Goal: Information Seeking & Learning: Check status

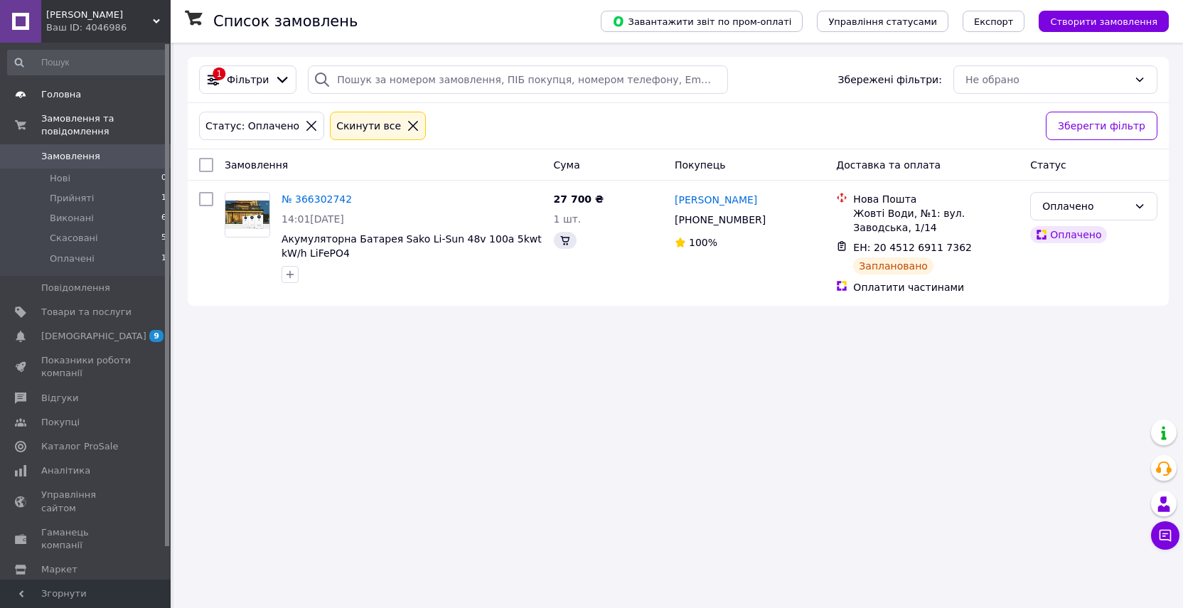
click at [70, 98] on span "Головна" at bounding box center [61, 94] width 40 height 13
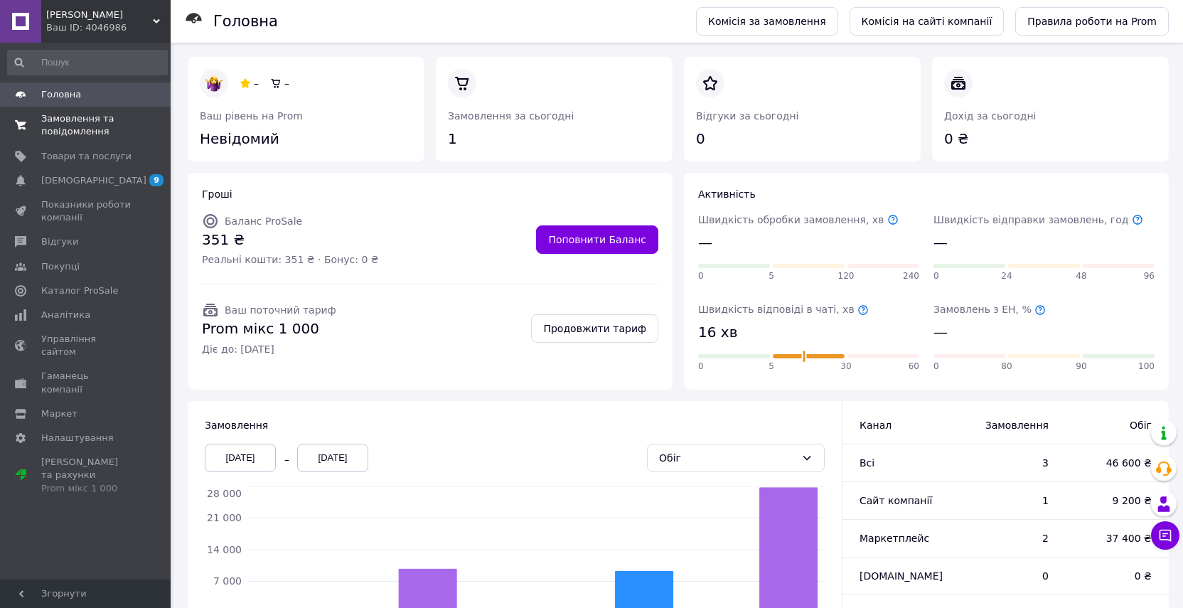
click at [111, 130] on span "Замовлення та повідомлення" at bounding box center [86, 125] width 90 height 26
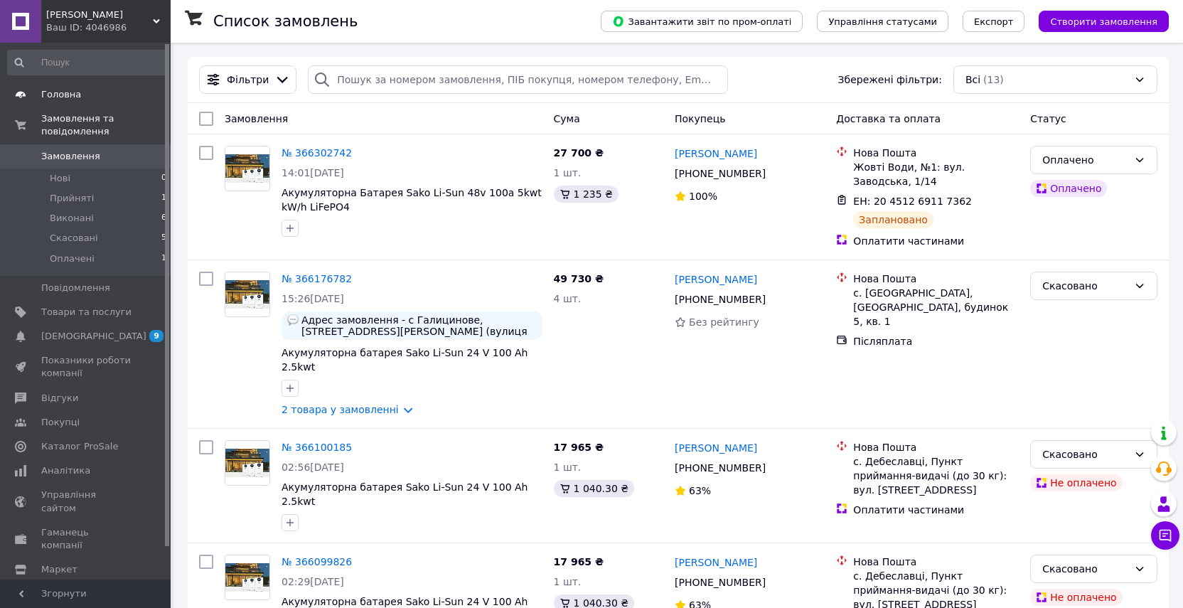
click at [85, 99] on span "Головна" at bounding box center [86, 94] width 90 height 13
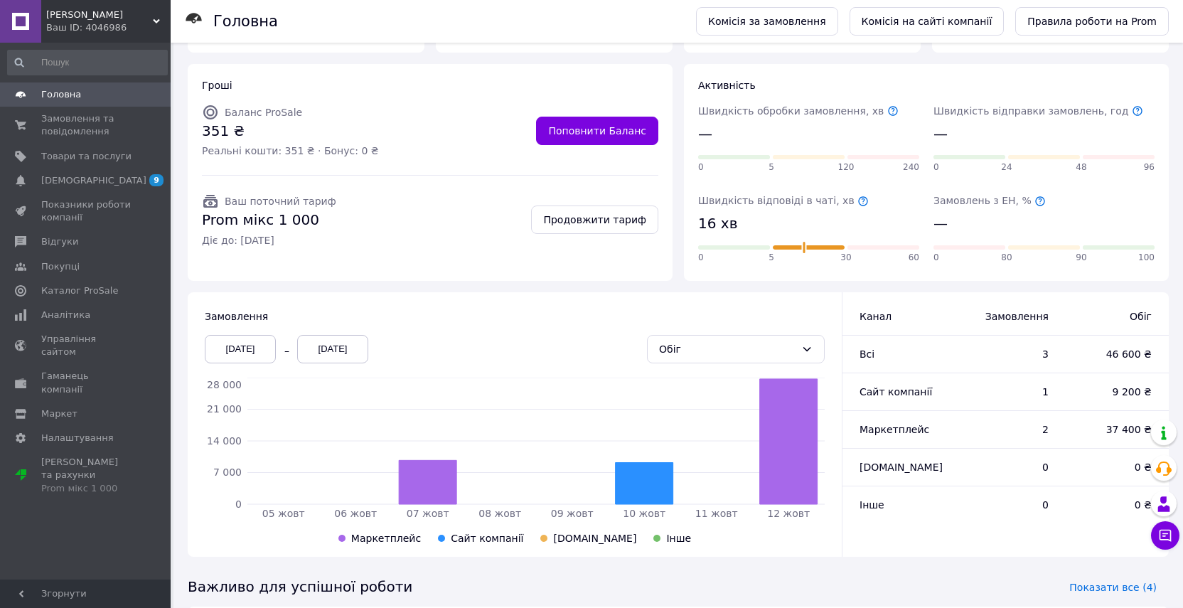
scroll to position [109, 0]
click at [215, 348] on div "[DATE]" at bounding box center [240, 349] width 71 height 28
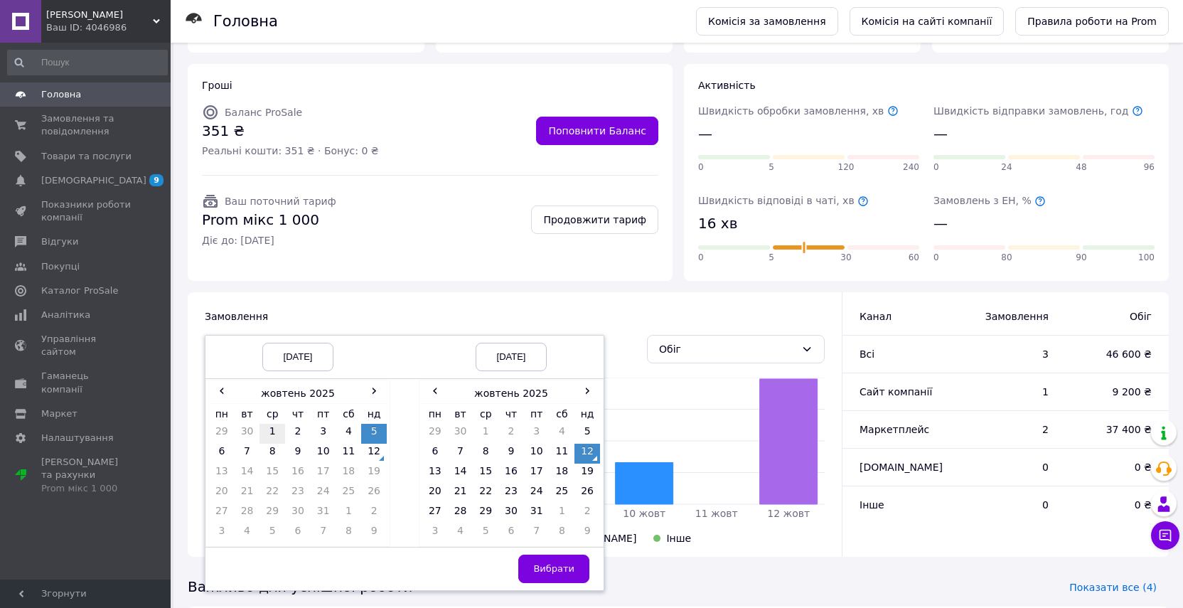
click at [272, 435] on td "1" at bounding box center [273, 434] width 26 height 20
click at [555, 565] on span "Вибрати" at bounding box center [553, 568] width 41 height 11
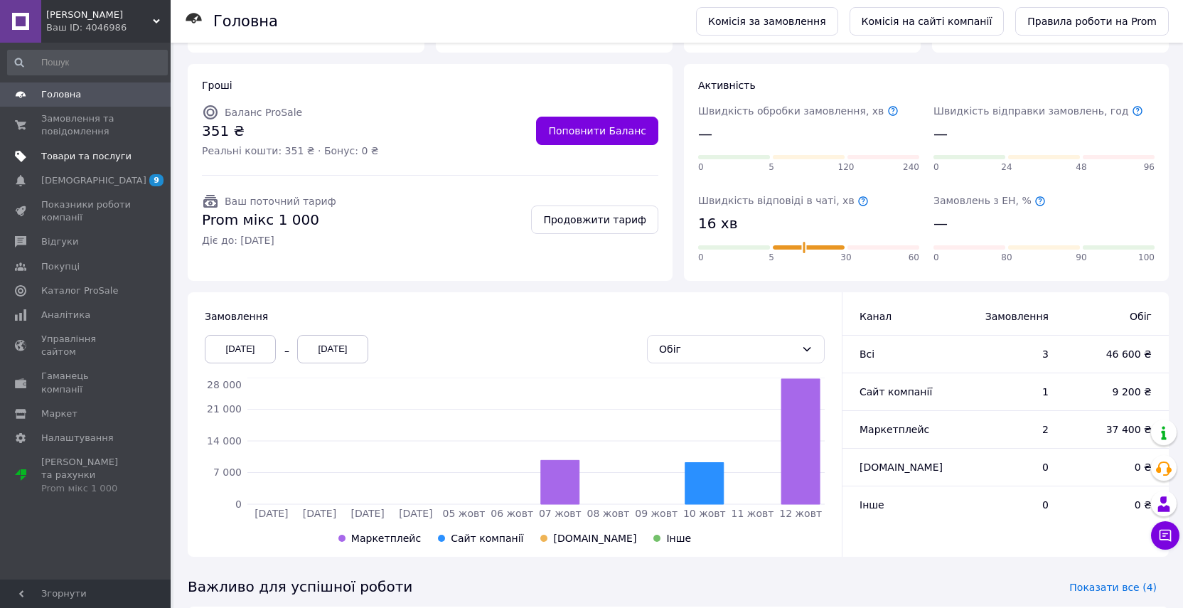
click at [103, 159] on span "Товари та послуги" at bounding box center [86, 156] width 90 height 13
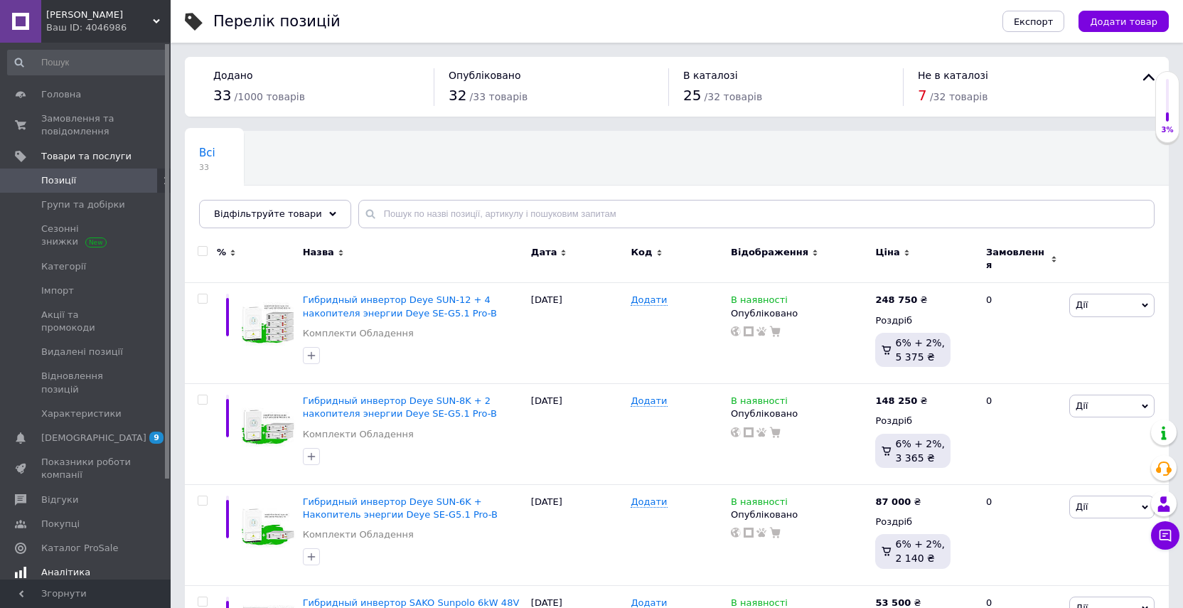
click at [98, 566] on span "Аналітика" at bounding box center [86, 572] width 90 height 13
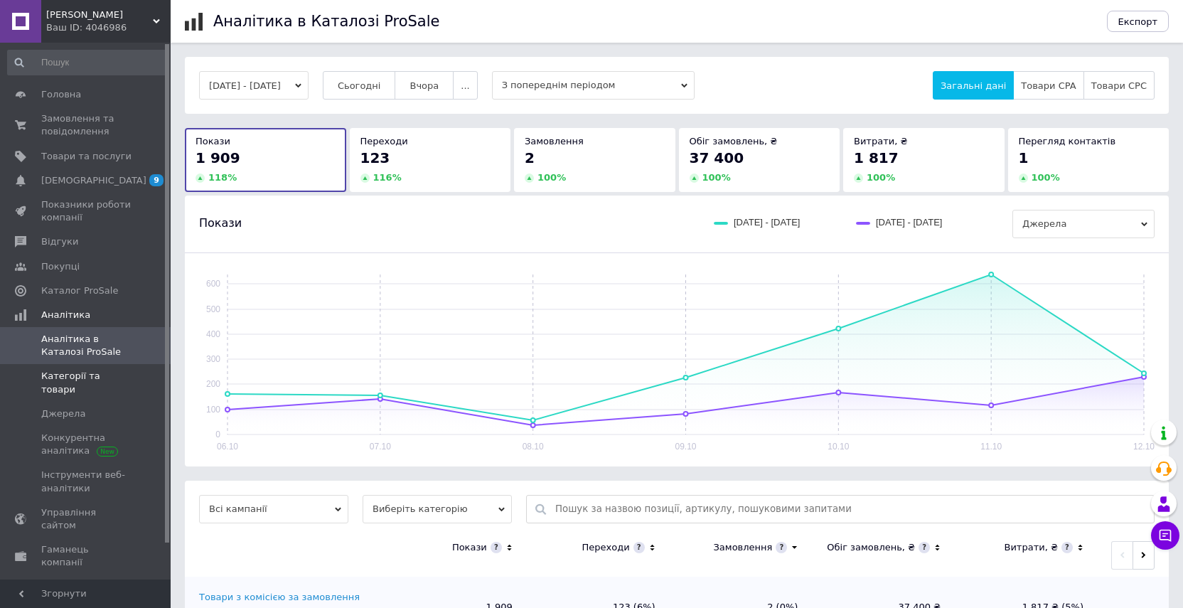
click at [90, 378] on span "Категорії та товари" at bounding box center [86, 383] width 90 height 26
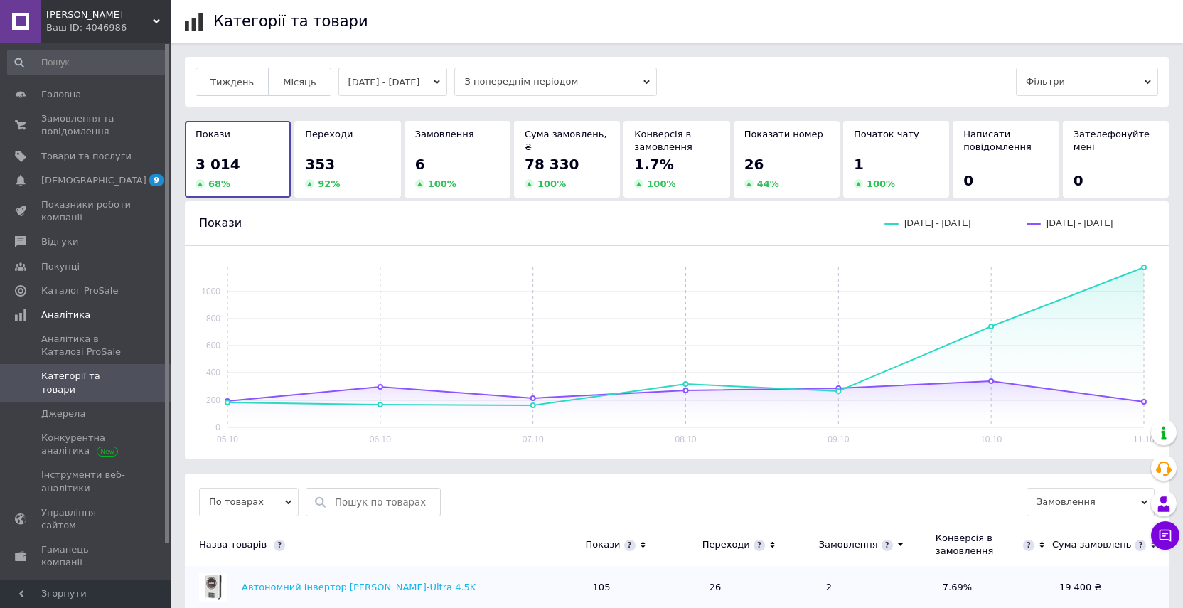
click at [385, 87] on button "[DATE] - [DATE]" at bounding box center [392, 82] width 109 height 28
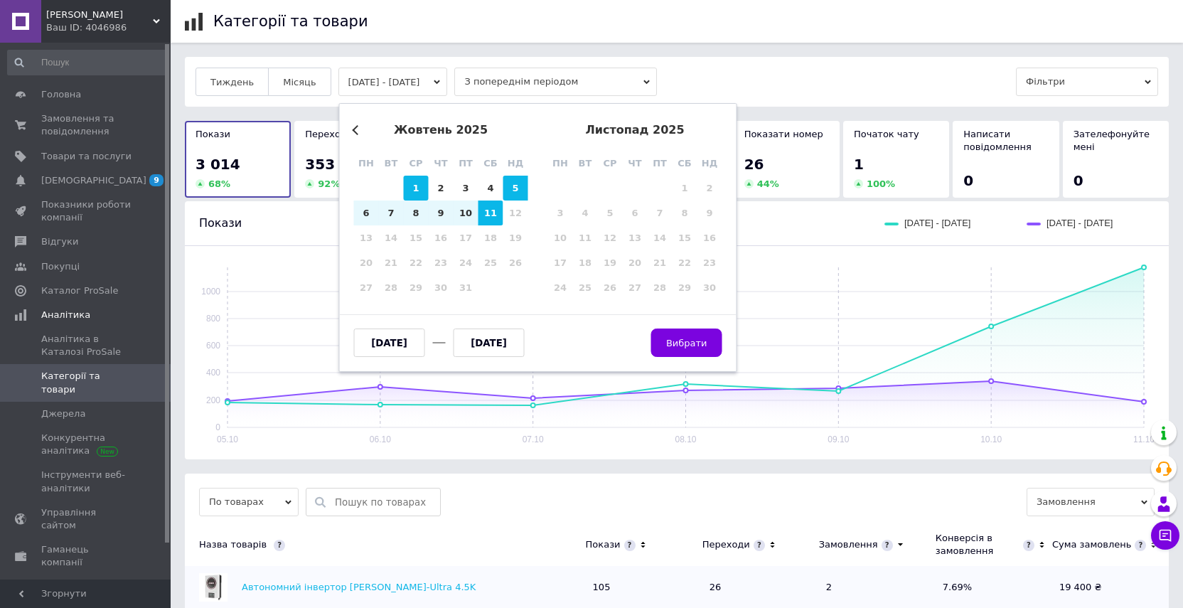
click at [415, 198] on div "1" at bounding box center [416, 188] width 25 height 25
type input "[DATE]"
click at [496, 218] on div "11" at bounding box center [490, 212] width 25 height 25
type input "[DATE]"
click at [684, 336] on button "Вибрати" at bounding box center [686, 342] width 71 height 28
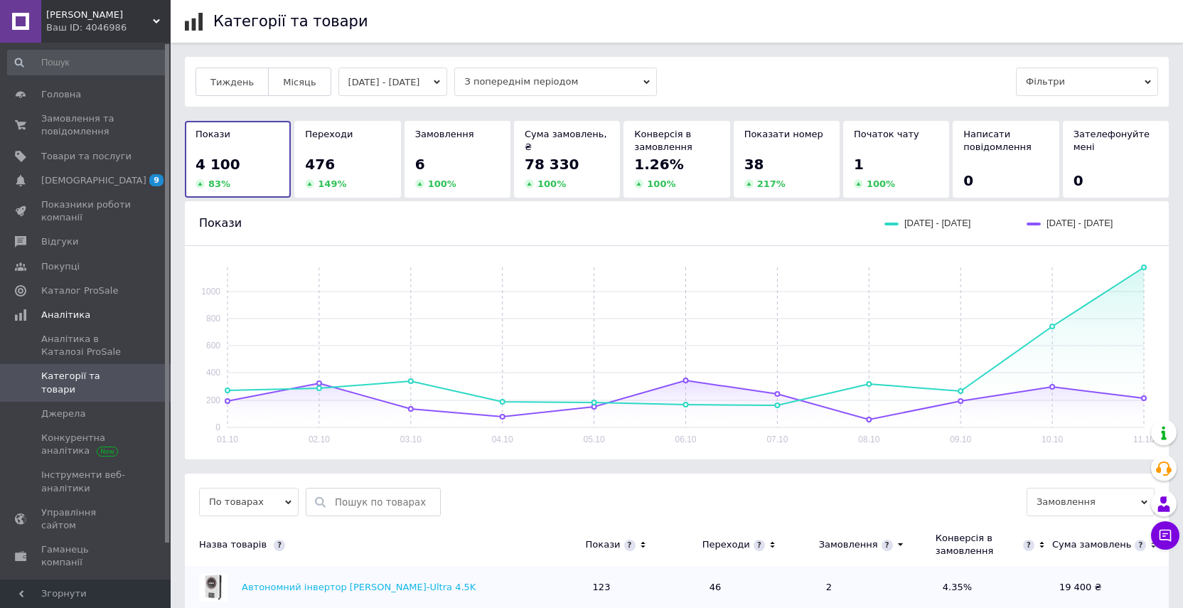
click at [738, 95] on div "Тиждень Місяць [DATE] - [DATE] З попереднім періодом Фільтри" at bounding box center [677, 82] width 963 height 28
click at [110, 333] on span "Аналітика в Каталозі ProSale" at bounding box center [86, 346] width 90 height 26
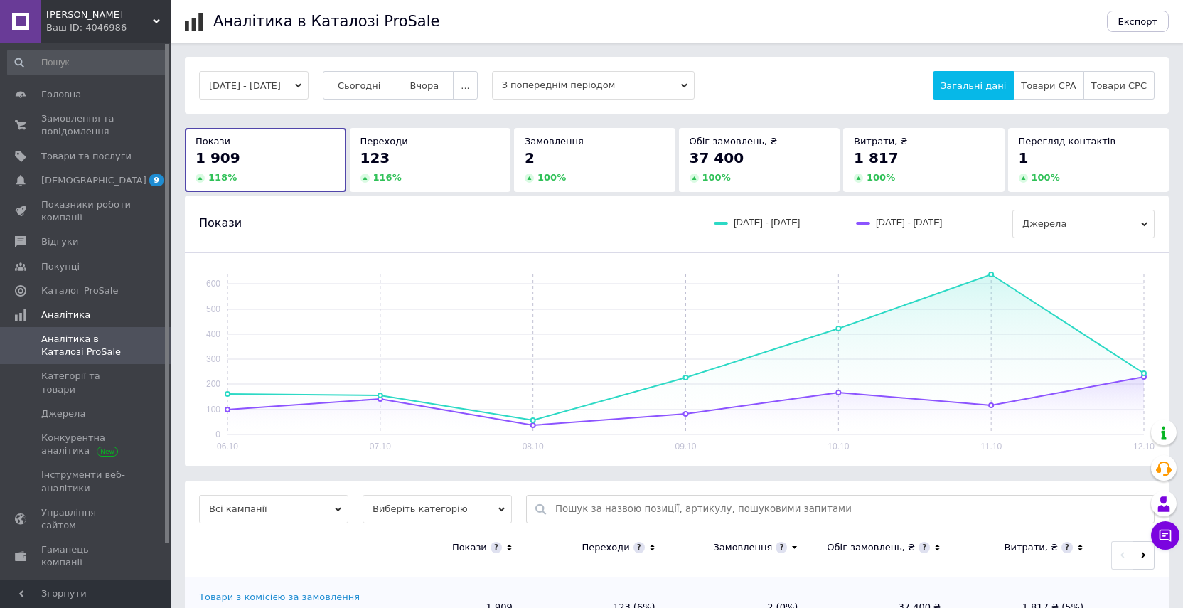
click at [309, 87] on button "[DATE] - [DATE]" at bounding box center [253, 85] width 109 height 28
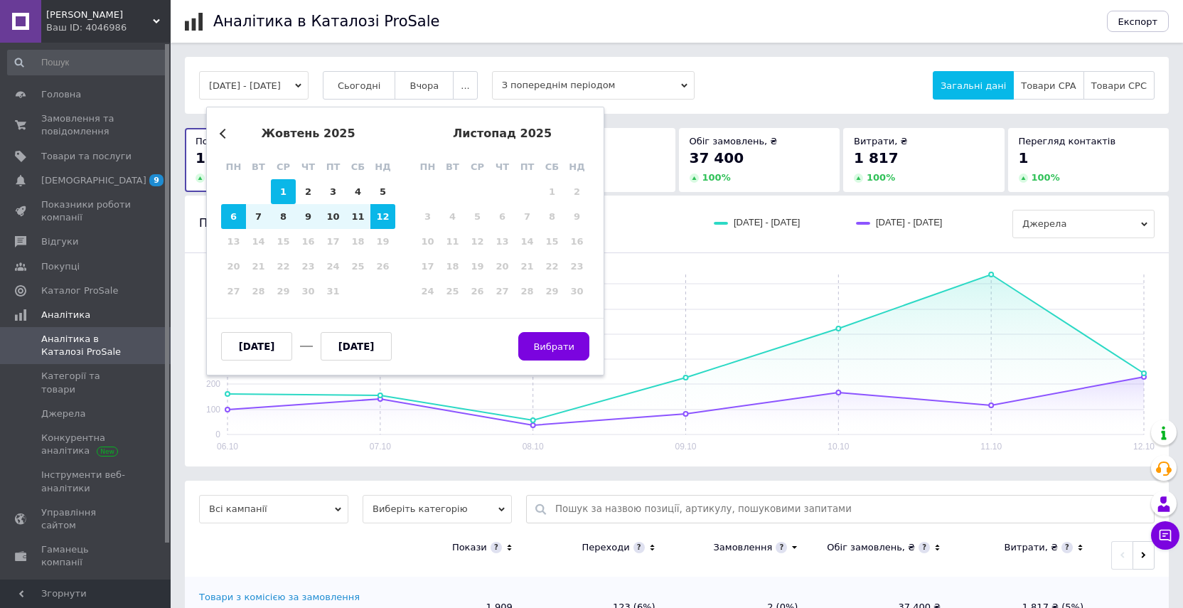
click at [287, 188] on div "1" at bounding box center [283, 191] width 25 height 25
type input "[DATE]"
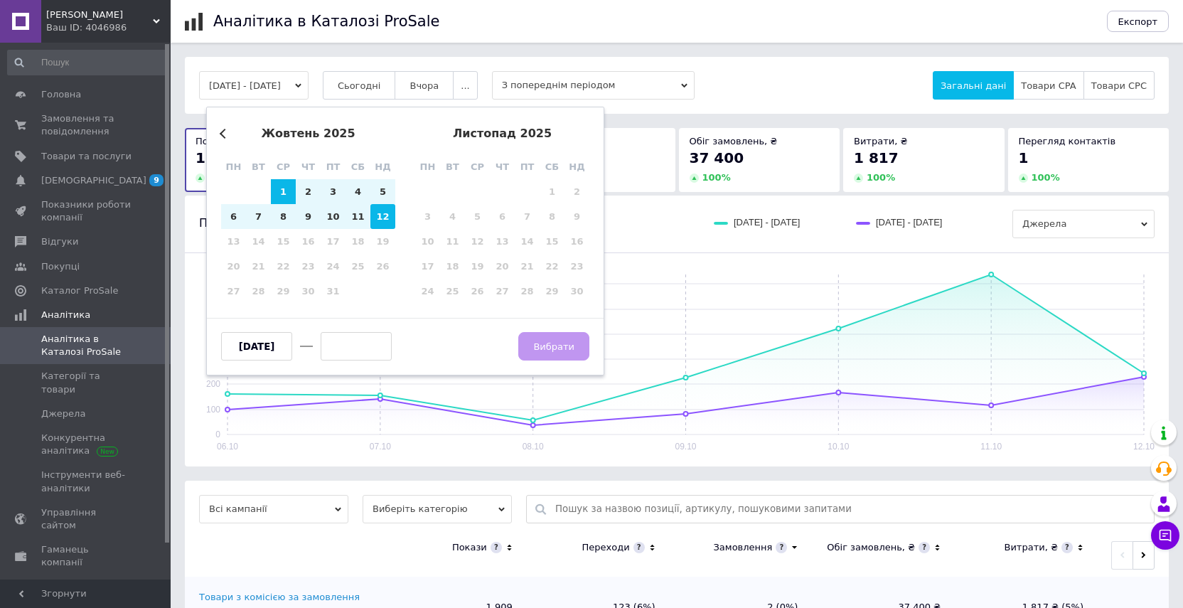
click at [386, 213] on div "12" at bounding box center [382, 216] width 25 height 25
type input "[DATE]"
click at [554, 354] on button "Вибрати" at bounding box center [553, 346] width 71 height 28
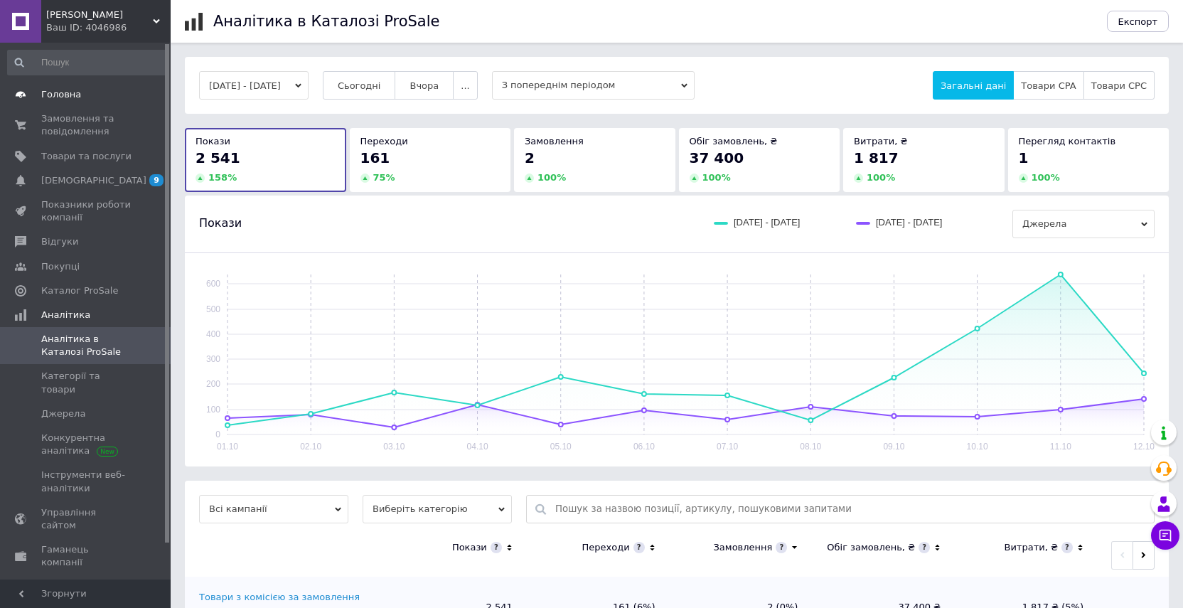
click at [55, 95] on span "Головна" at bounding box center [61, 94] width 40 height 13
